Goal: Check status: Check status

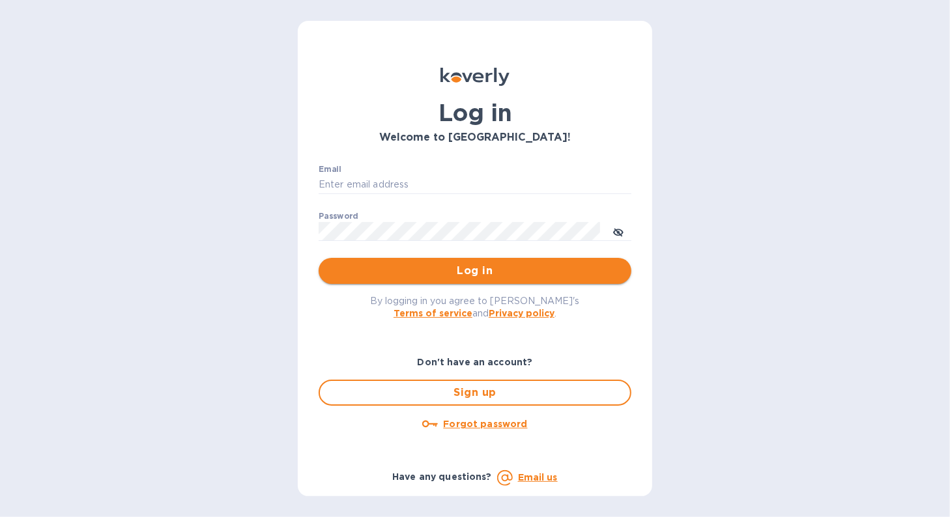
type input "[EMAIL_ADDRESS][DOMAIN_NAME]"
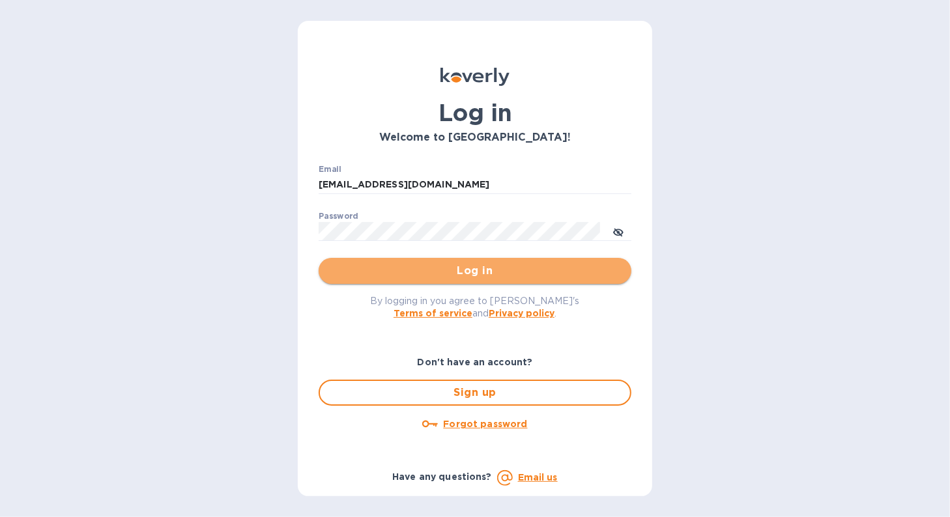
click at [368, 264] on span "Log in" at bounding box center [475, 271] width 292 height 16
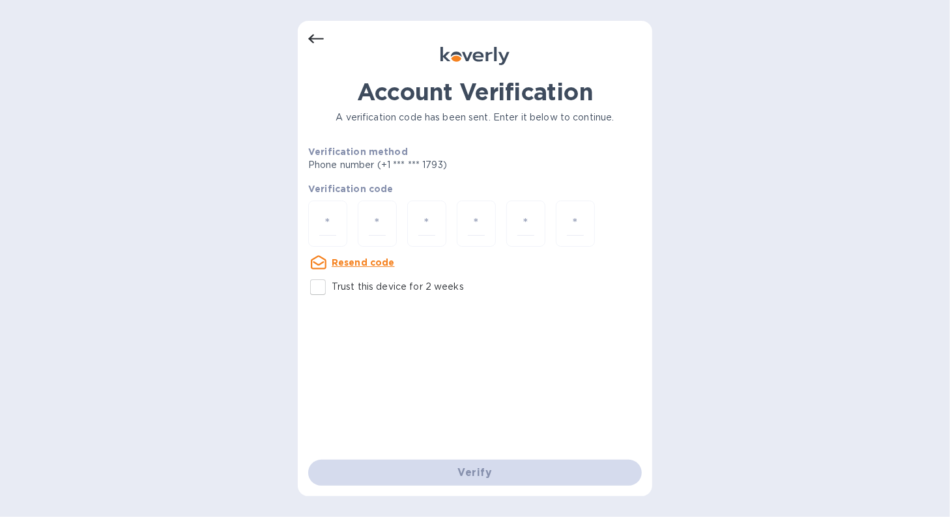
click at [337, 261] on u "Resend code" at bounding box center [363, 262] width 63 height 10
click at [318, 217] on div at bounding box center [327, 224] width 39 height 46
click at [324, 210] on div at bounding box center [327, 224] width 39 height 46
type input "2"
type input "0"
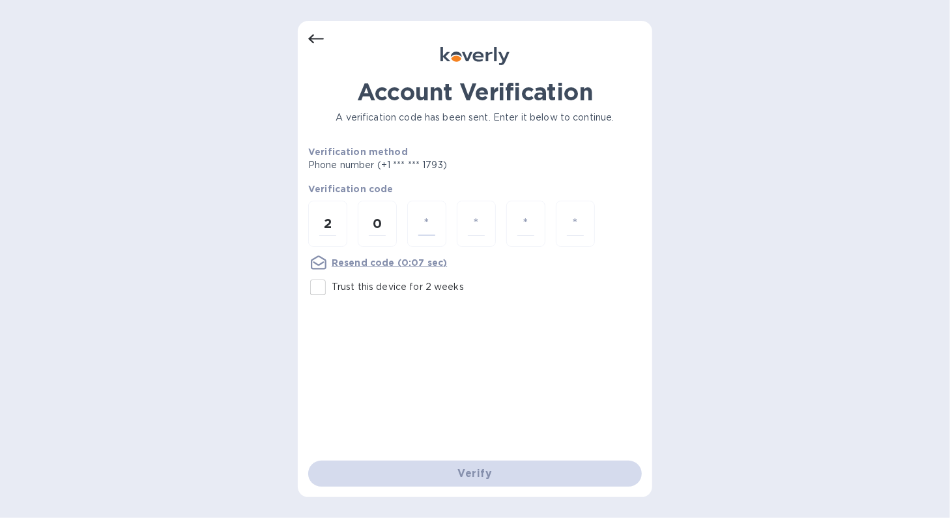
type input "6"
type input "8"
type input "1"
type input "0"
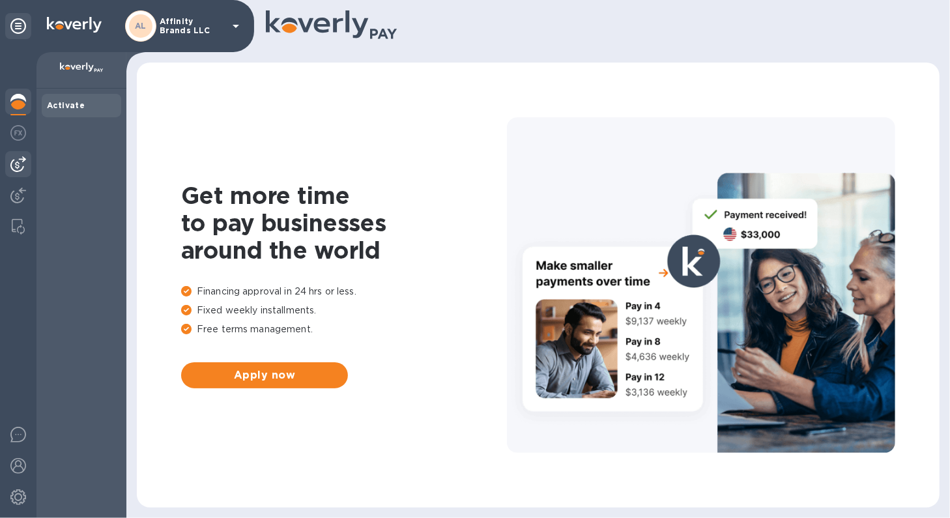
click at [22, 169] on img at bounding box center [18, 164] width 16 height 16
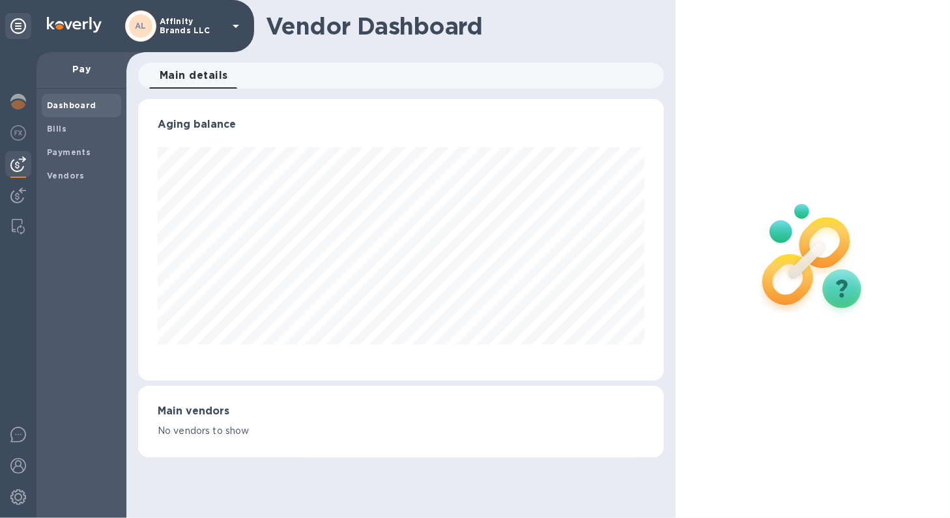
scroll to position [651138, 650899]
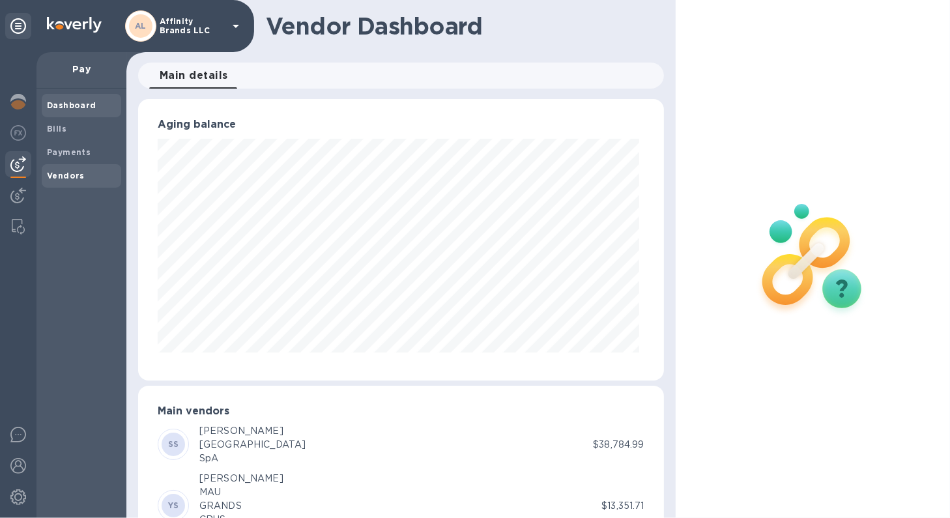
click at [78, 177] on b "Vendors" at bounding box center [66, 176] width 38 height 10
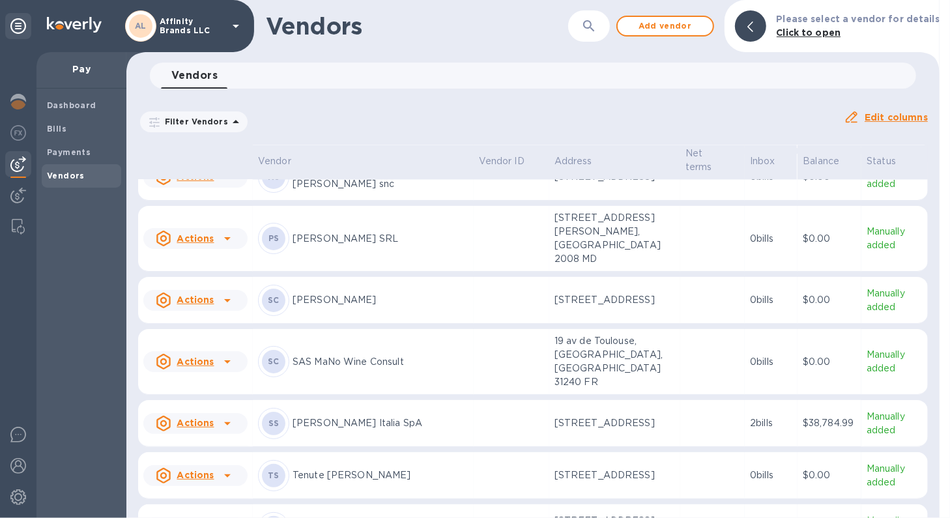
scroll to position [1897, 0]
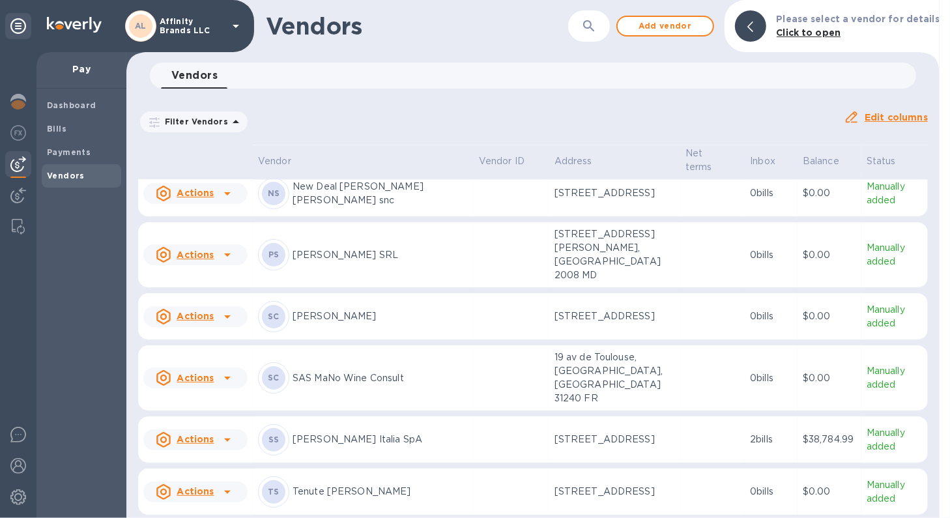
click at [391, 253] on div "[PERSON_NAME] SRL" at bounding box center [363, 254] width 210 height 31
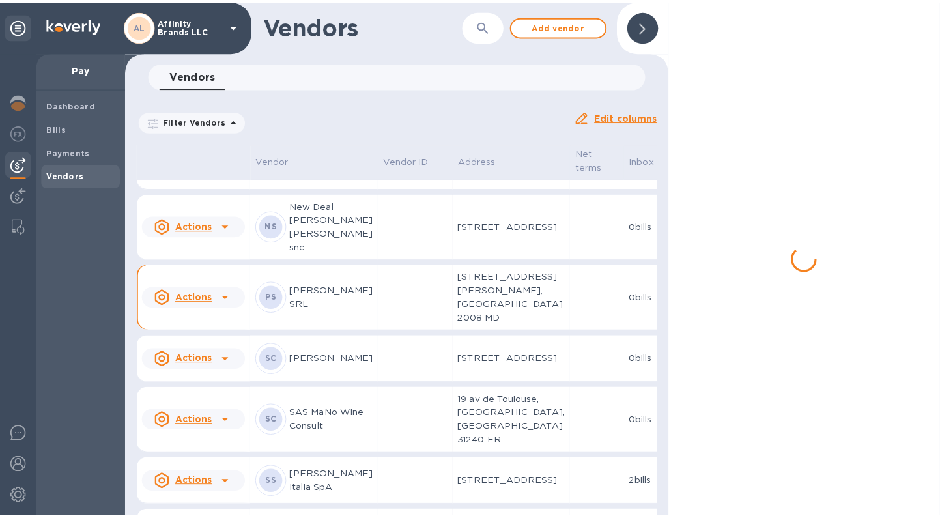
scroll to position [2068, 0]
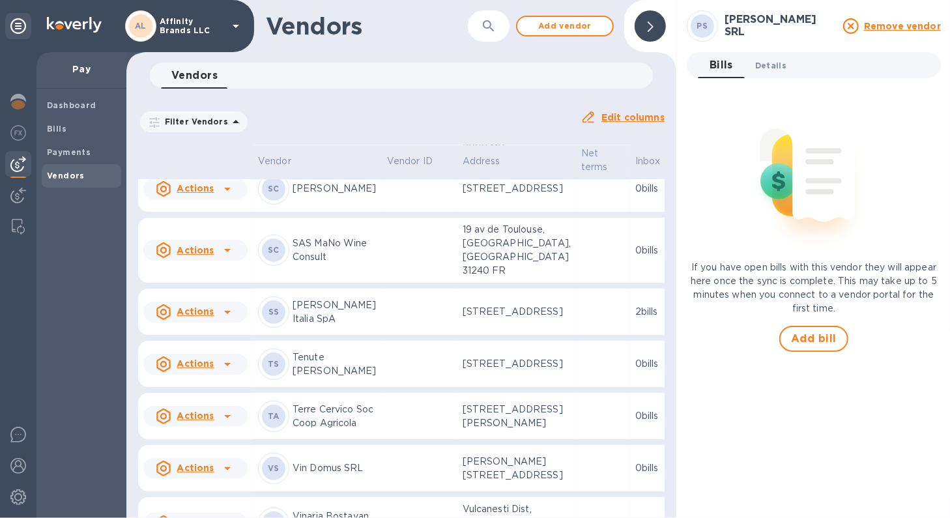
click at [778, 57] on button "Details 0" at bounding box center [771, 65] width 52 height 26
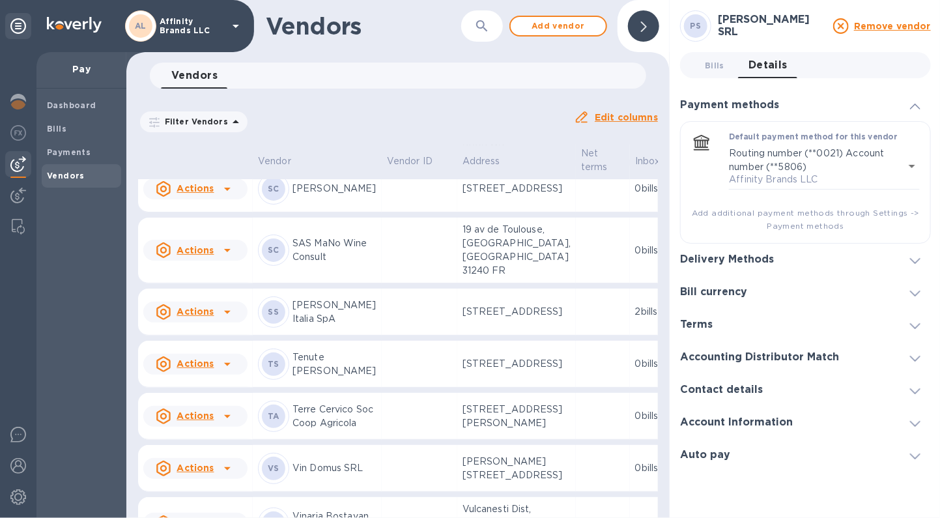
click at [912, 262] on icon at bounding box center [915, 261] width 10 height 6
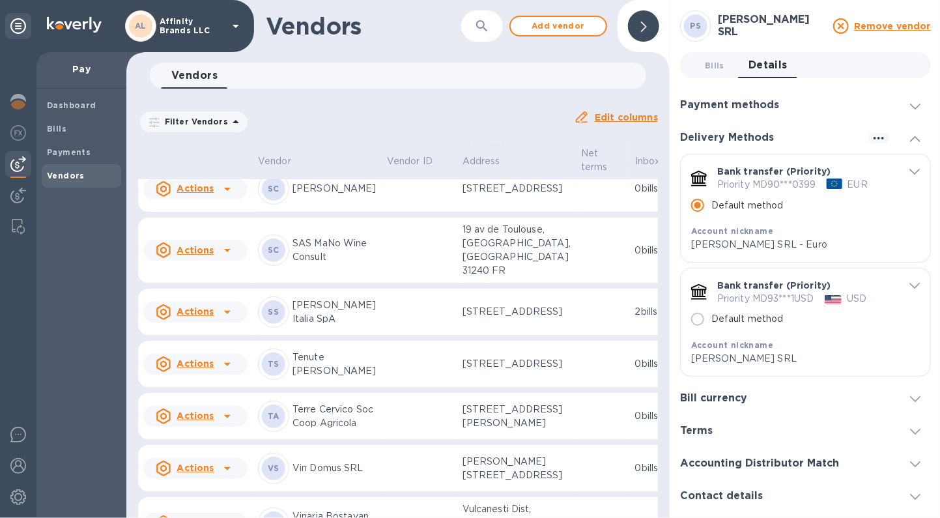
scroll to position [59, 0]
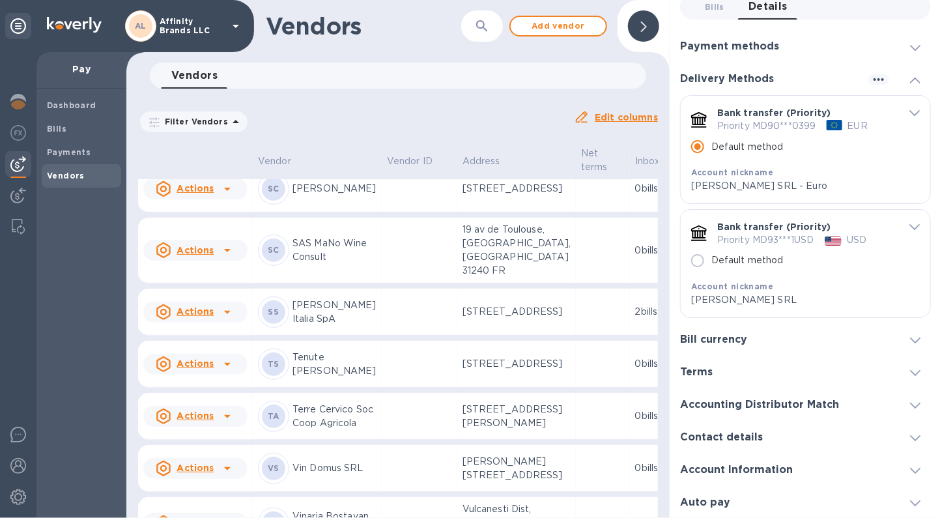
click at [909, 226] on icon "default-method" at bounding box center [914, 227] width 10 height 6
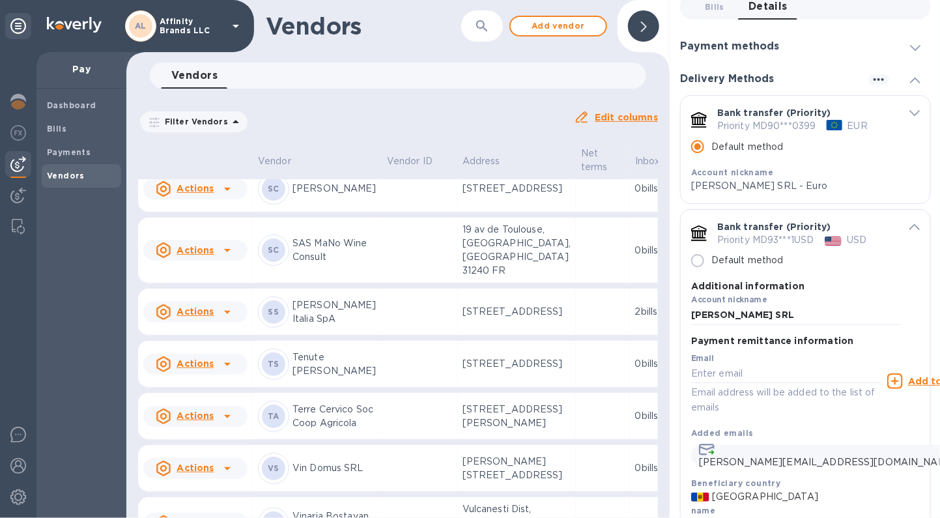
click at [909, 222] on span "default-method" at bounding box center [914, 226] width 10 height 12
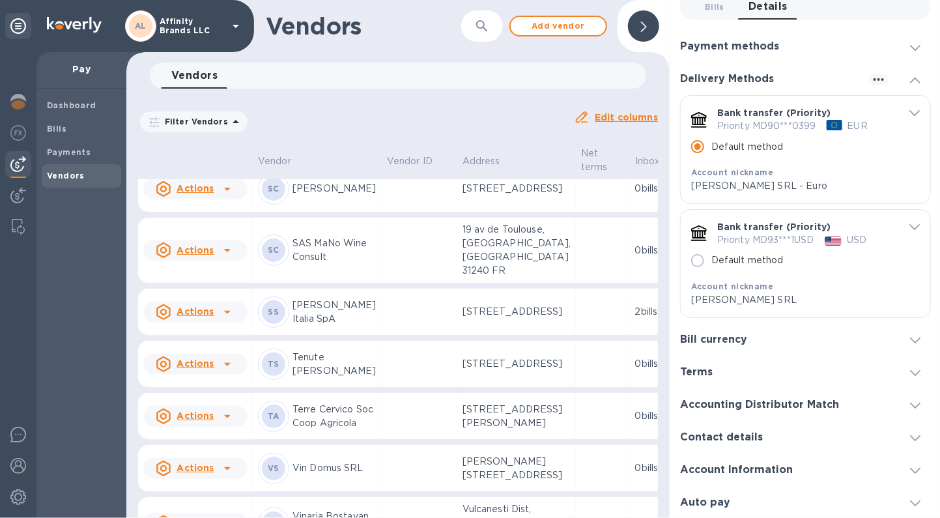
click at [909, 116] on span "default-method" at bounding box center [914, 112] width 10 height 12
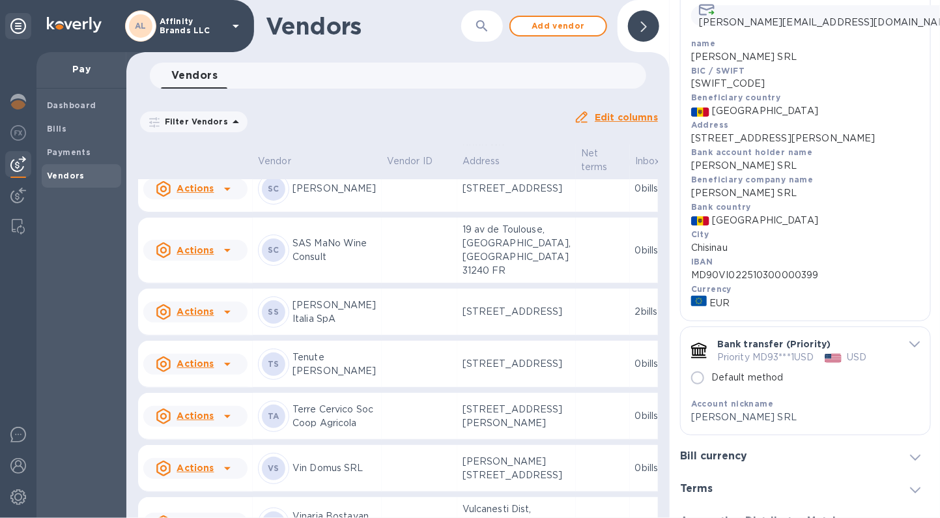
scroll to position [319, 0]
